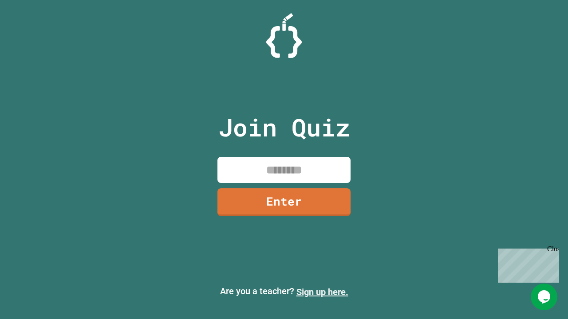
click at [322, 292] on link "Sign up here." at bounding box center [322, 292] width 52 height 11
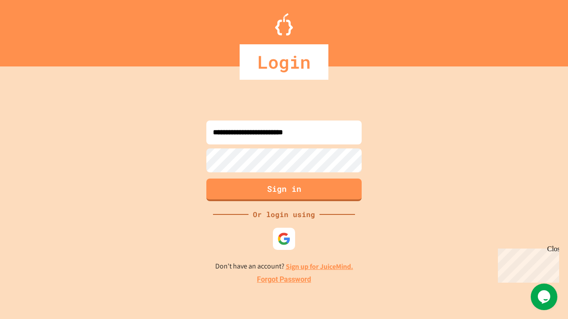
type input "**********"
